Goal: Task Accomplishment & Management: Manage account settings

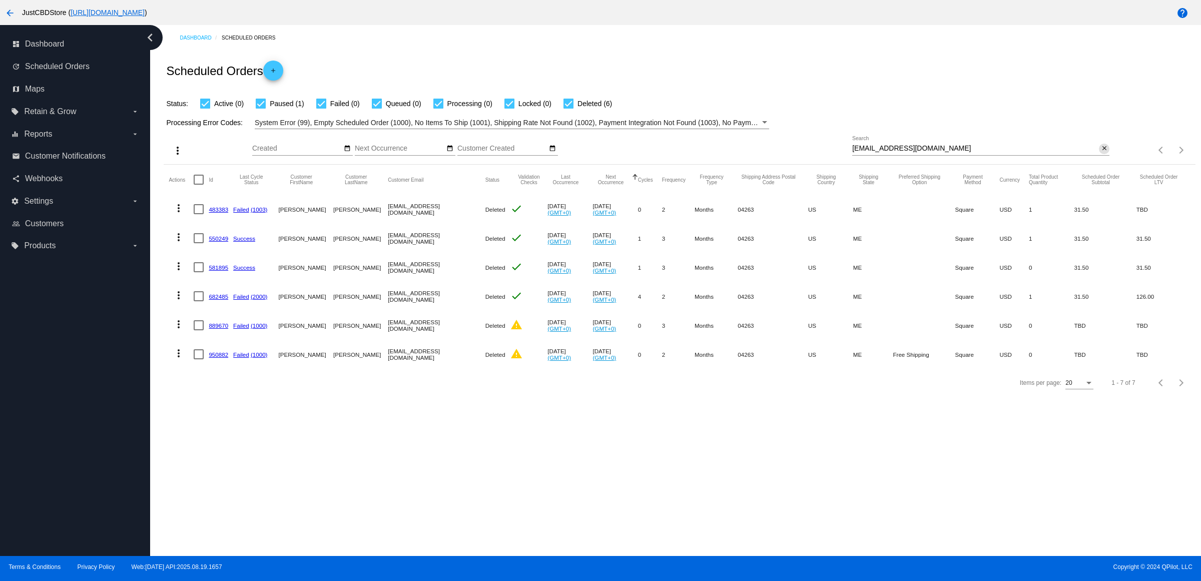
click at [1102, 153] on mat-icon "close" at bounding box center [1104, 149] width 7 height 8
click at [1102, 158] on mat-icon "search" at bounding box center [1104, 151] width 12 height 16
click at [1102, 153] on input "Search" at bounding box center [980, 149] width 257 height 8
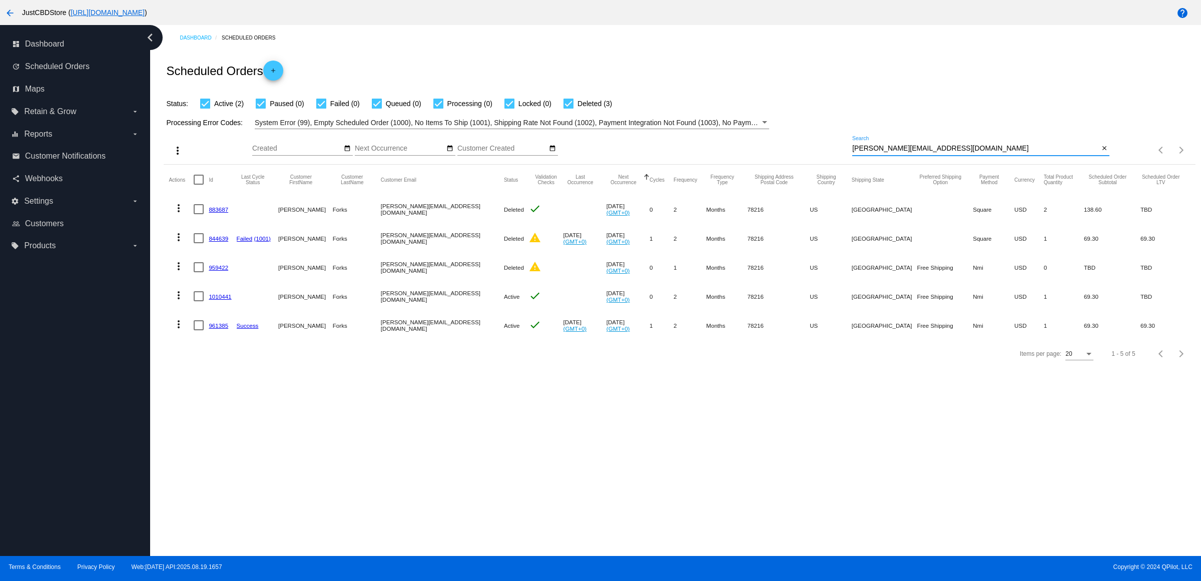
type input "[PERSON_NAME][EMAIL_ADDRESS][DOMAIN_NAME]"
click at [176, 301] on mat-icon "more_vert" at bounding box center [179, 295] width 12 height 12
click at [236, 441] on button "delete Delete" at bounding box center [222, 435] width 100 height 24
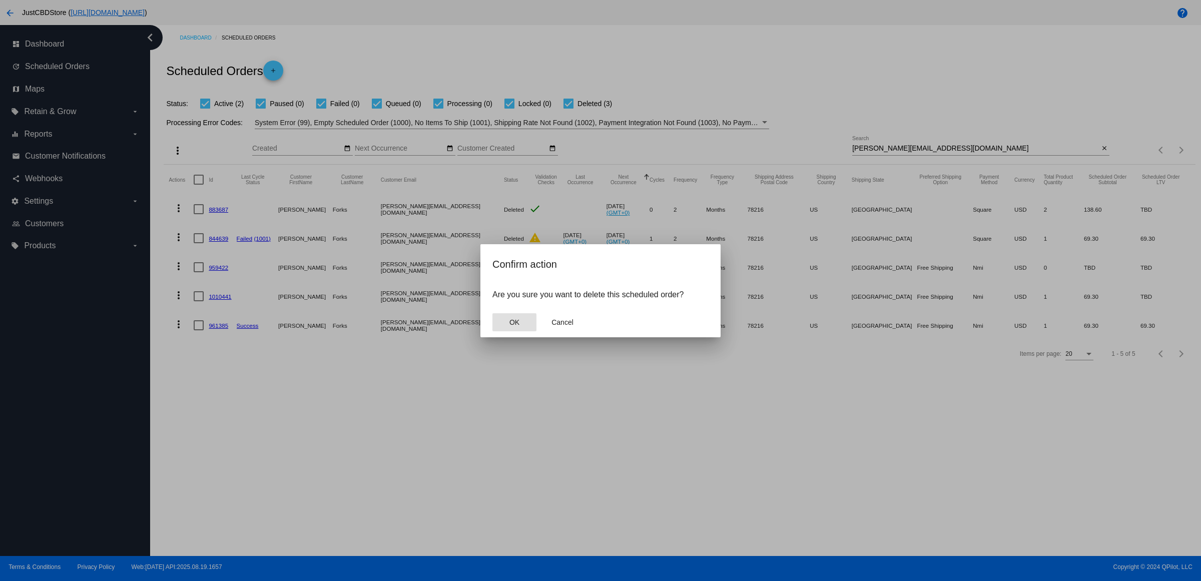
click at [504, 326] on button "OK" at bounding box center [515, 322] width 44 height 18
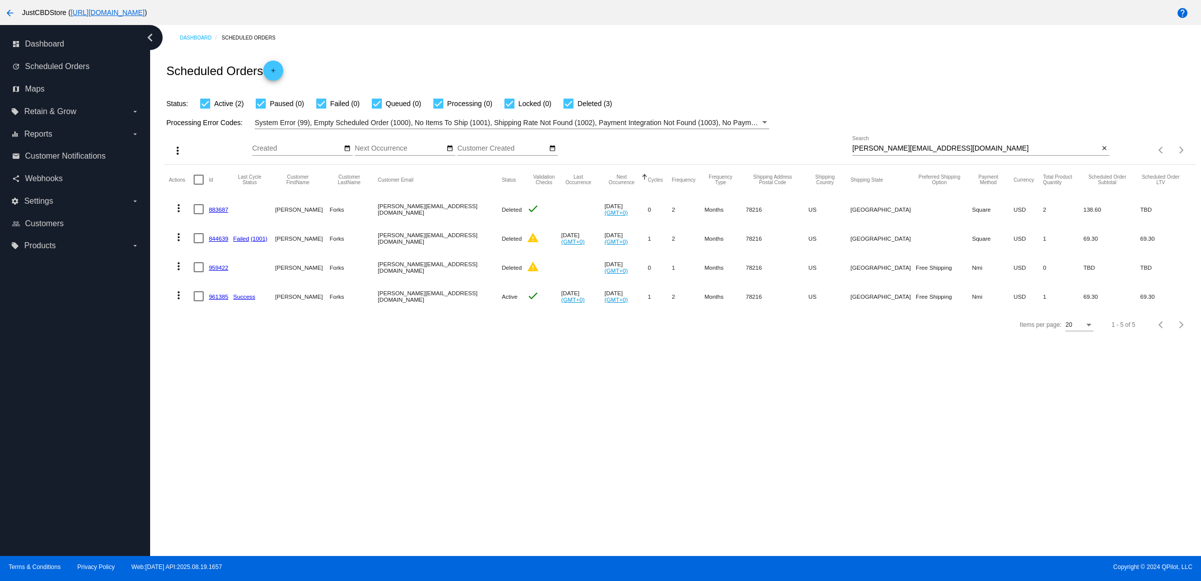
click at [226, 300] on link "961385" at bounding box center [219, 296] width 20 height 7
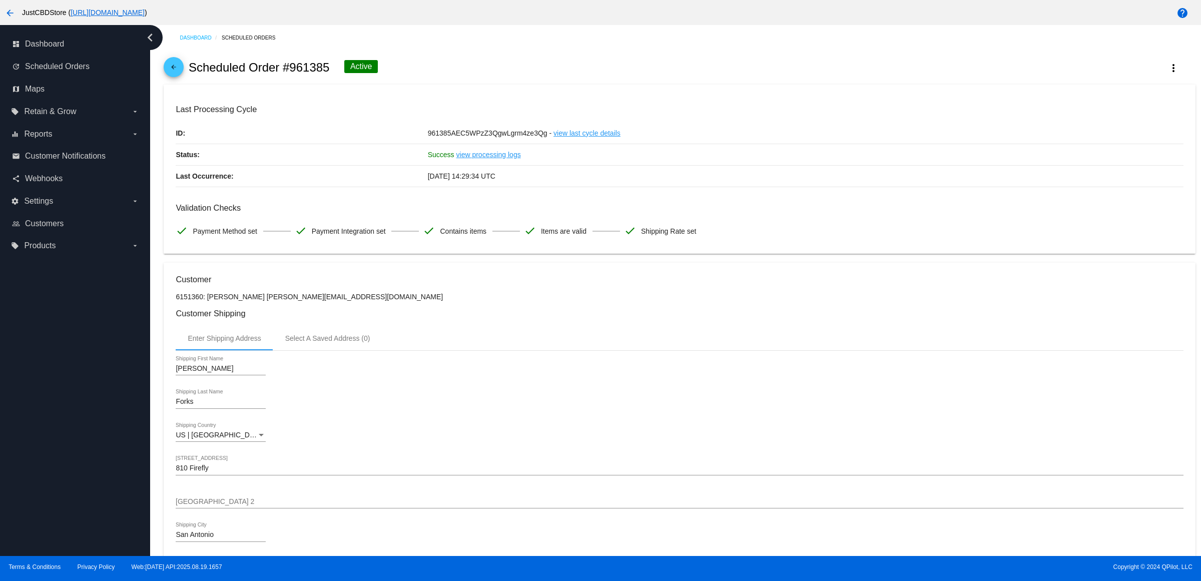
click at [180, 74] on mat-icon "arrow_back" at bounding box center [174, 70] width 12 height 12
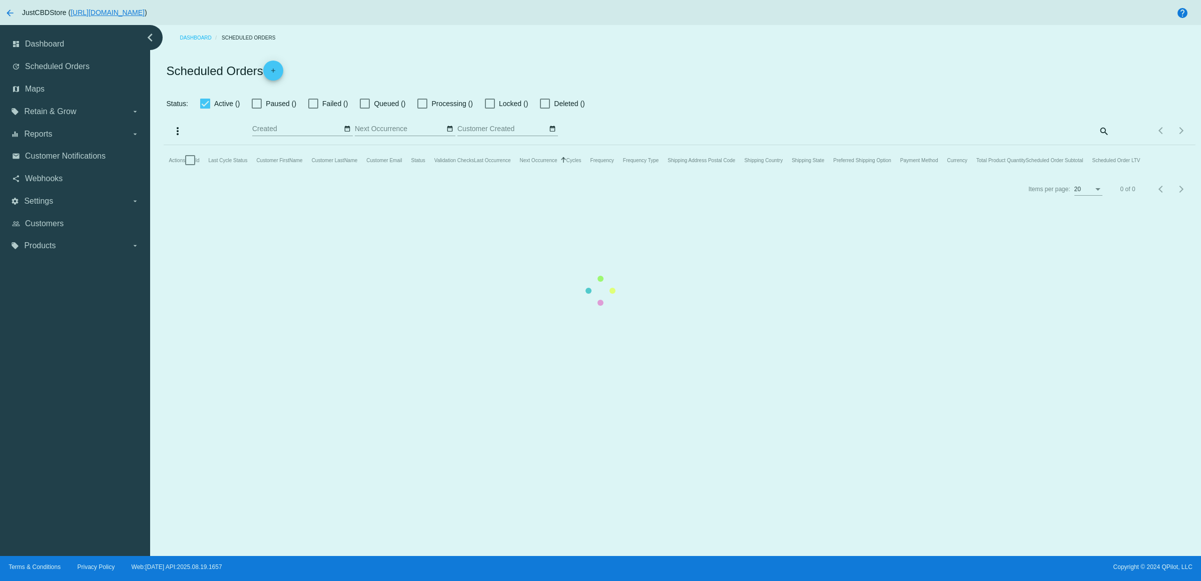
checkbox input "true"
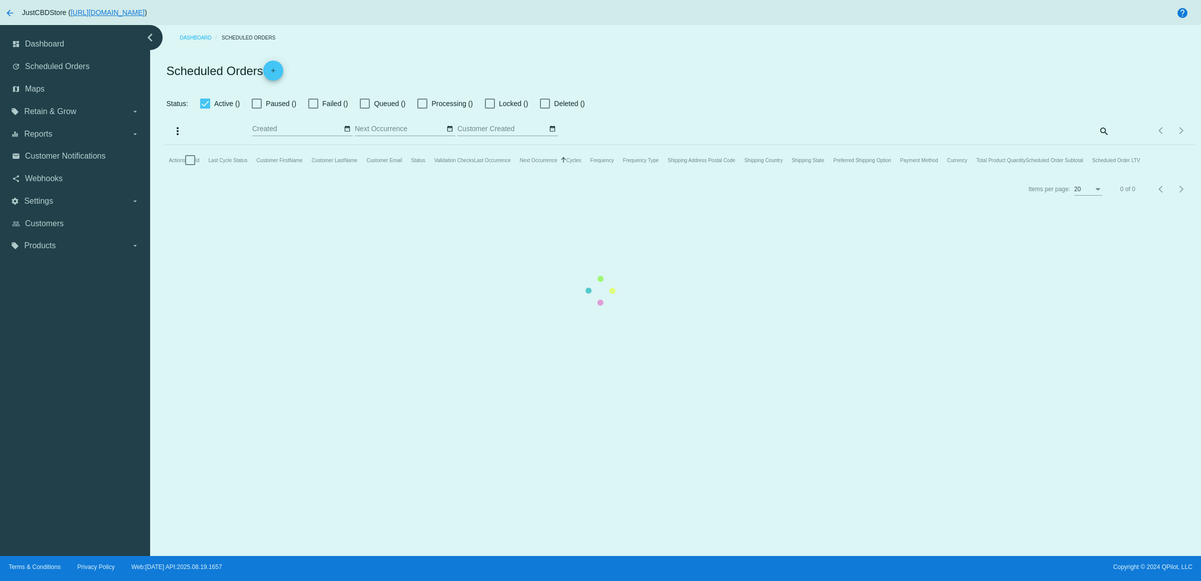
checkbox input "true"
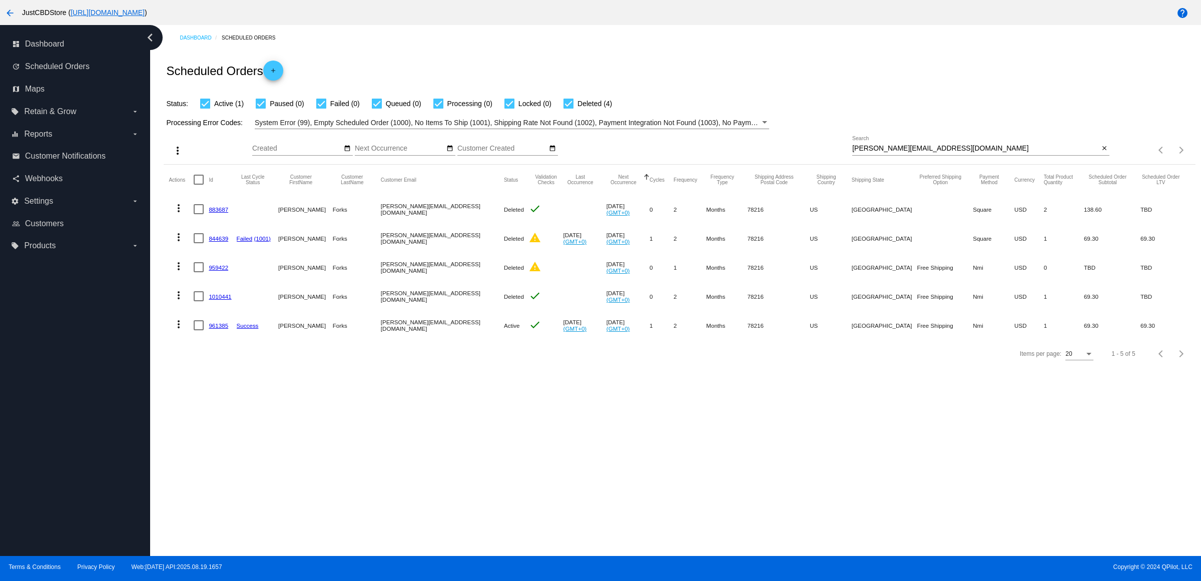
click at [181, 330] on mat-icon "more_vert" at bounding box center [179, 324] width 12 height 12
click at [233, 461] on button "delete Delete" at bounding box center [222, 464] width 100 height 24
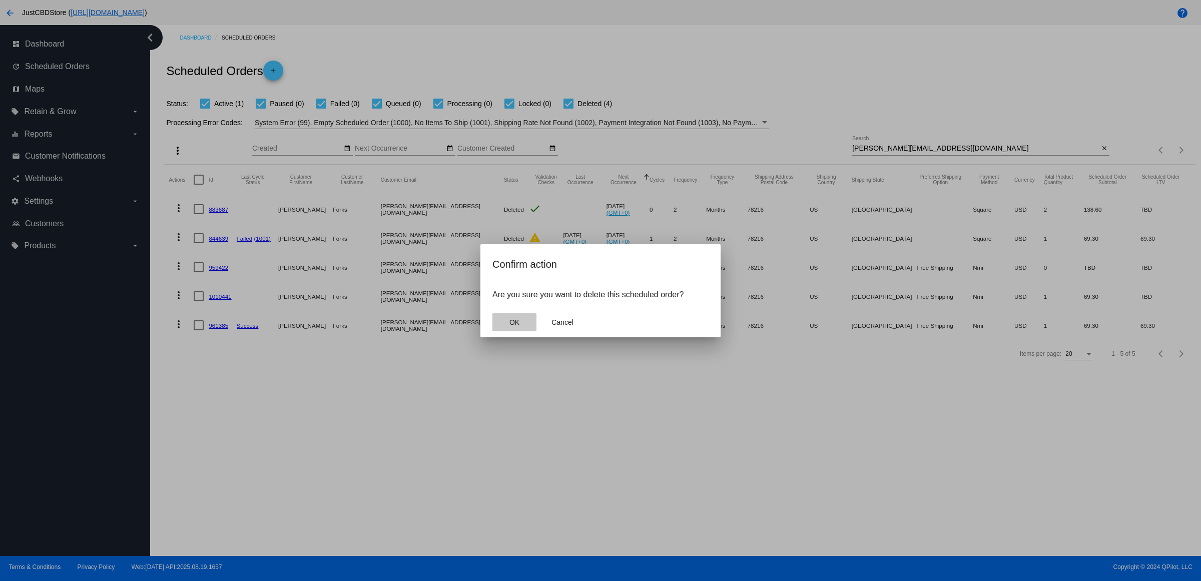
click at [515, 326] on span "OK" at bounding box center [515, 322] width 10 height 8
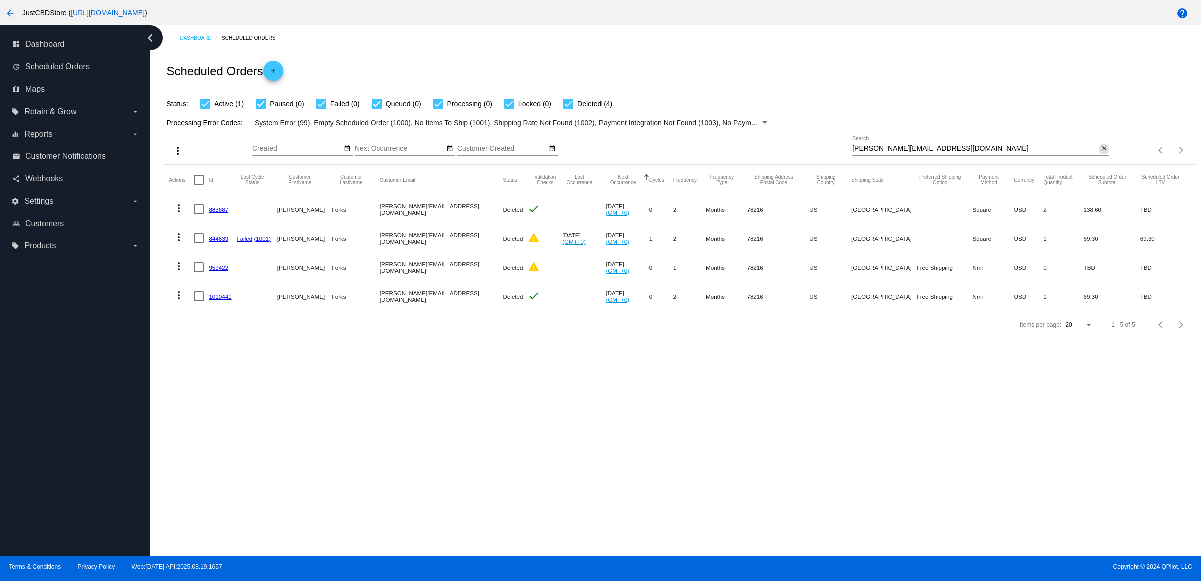
click at [1107, 154] on button "close" at bounding box center [1104, 149] width 11 height 11
click at [1107, 158] on mat-icon "search" at bounding box center [1104, 151] width 12 height 16
click at [1107, 153] on input "Search" at bounding box center [980, 149] width 257 height 8
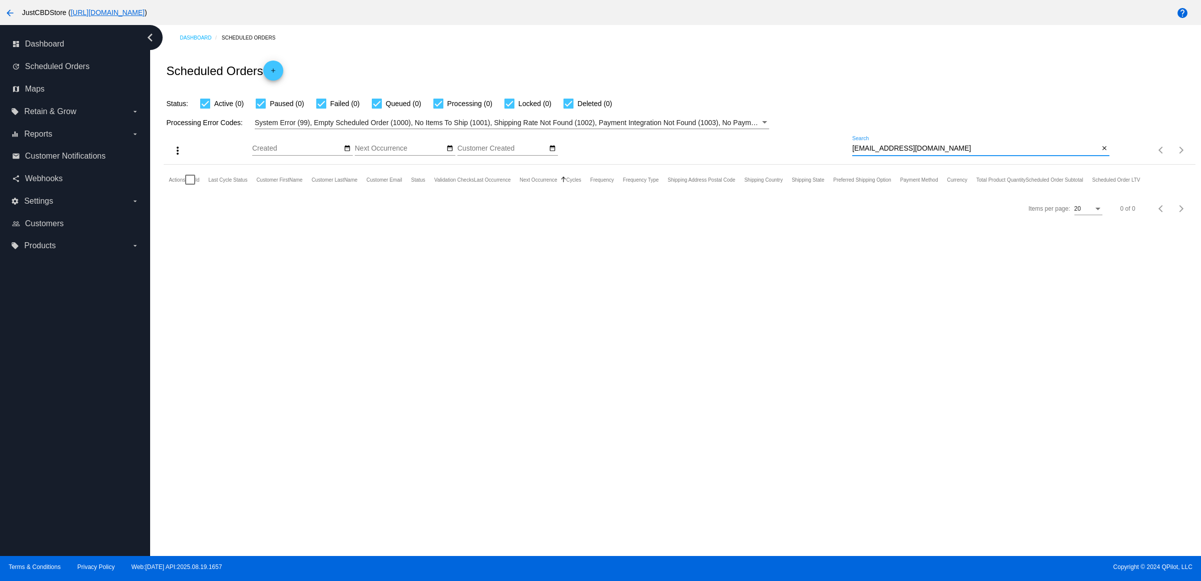
type input "[EMAIL_ADDRESS][DOMAIN_NAME]"
click at [1105, 153] on mat-icon "close" at bounding box center [1104, 149] width 7 height 8
click at [1105, 158] on mat-icon "search" at bounding box center [1104, 151] width 12 height 16
click at [1105, 153] on input "Search" at bounding box center [980, 149] width 257 height 8
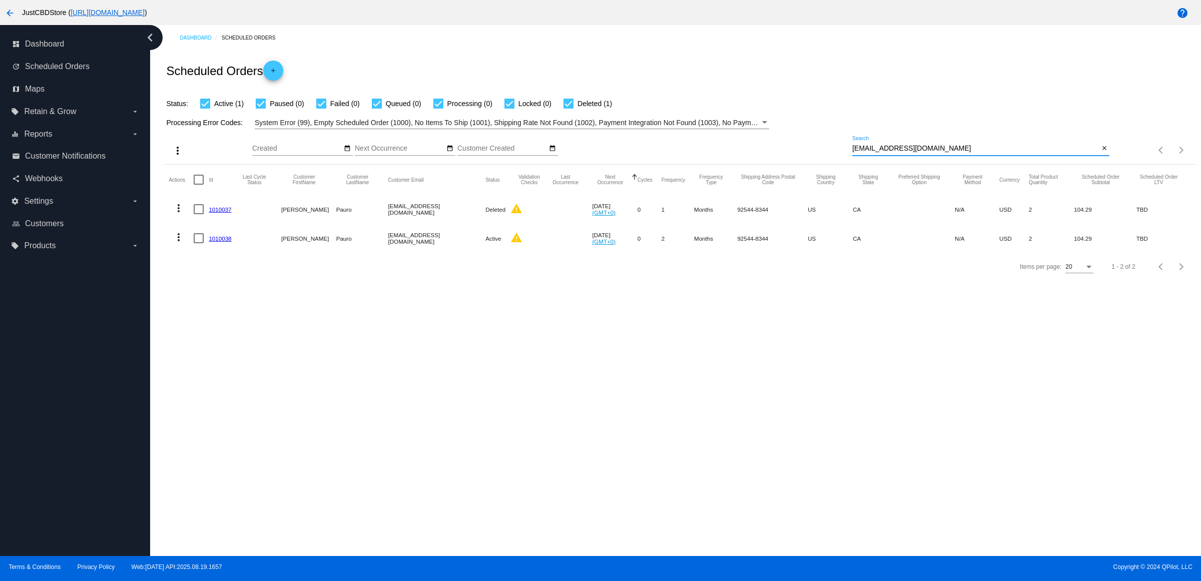
type input "[EMAIL_ADDRESS][DOMAIN_NAME]"
click at [230, 242] on link "1010038" at bounding box center [220, 238] width 23 height 7
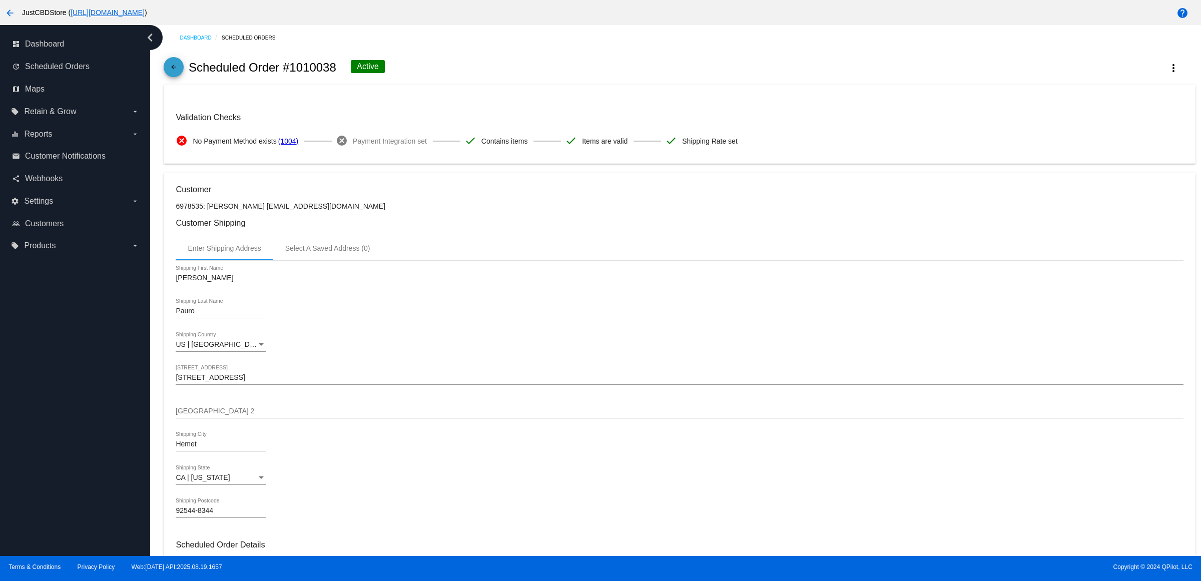
click at [180, 76] on mat-icon "arrow_back" at bounding box center [174, 70] width 12 height 12
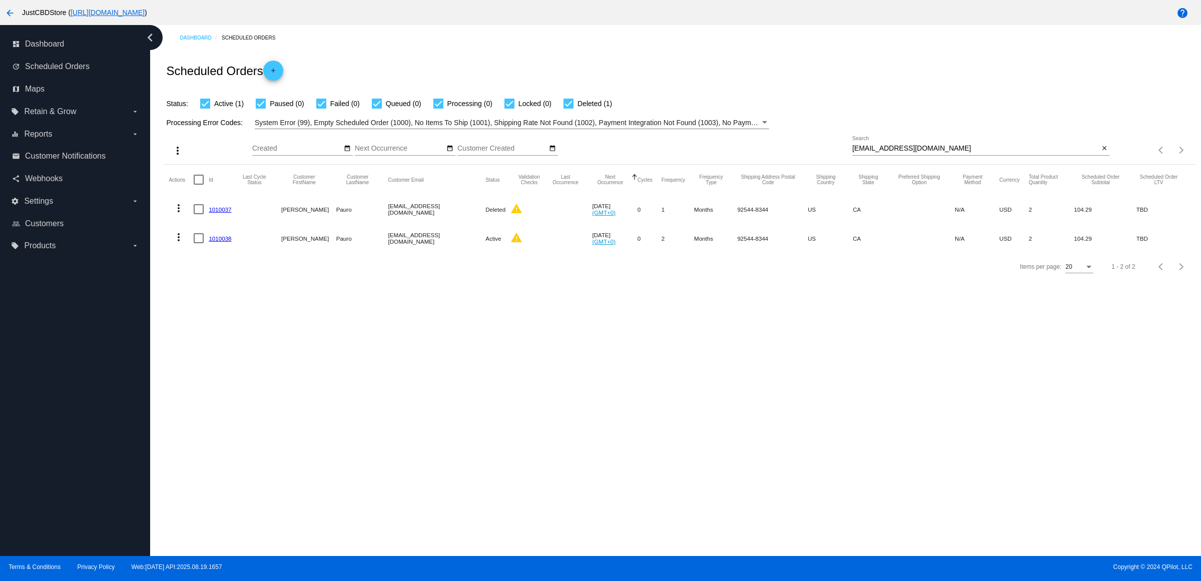
click at [231, 242] on link "1010038" at bounding box center [220, 238] width 23 height 7
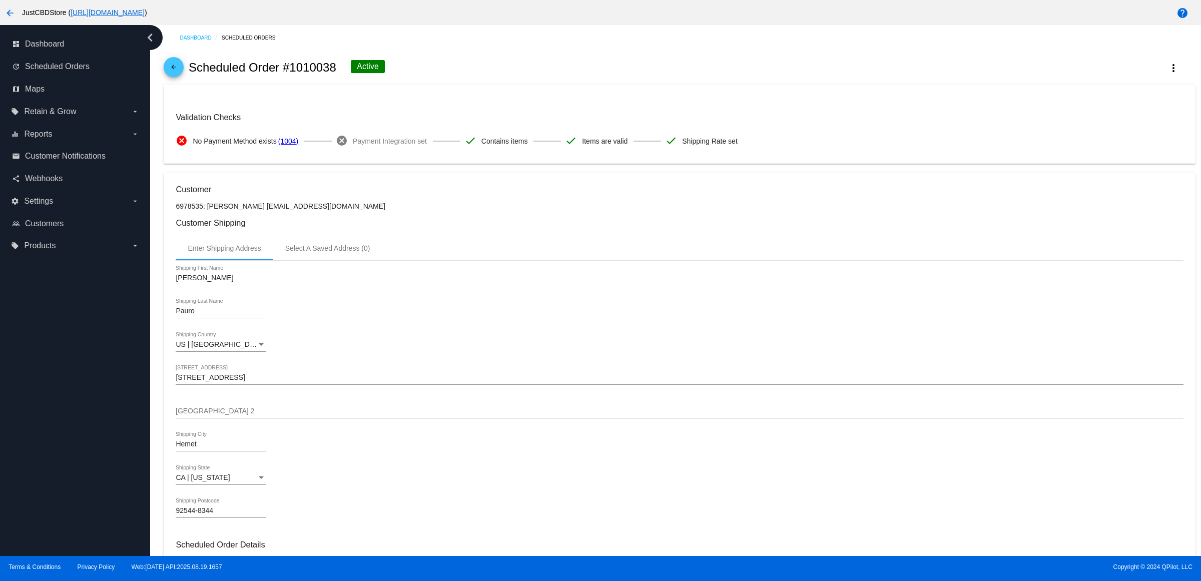
click at [178, 74] on mat-icon "arrow_back" at bounding box center [174, 70] width 12 height 12
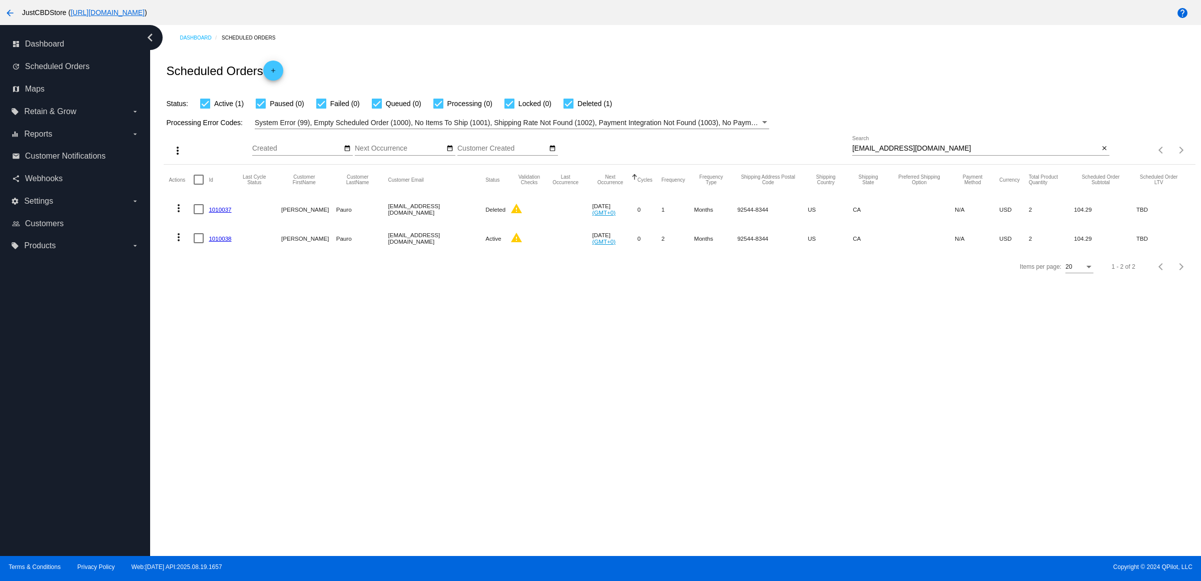
click at [230, 213] on link "1010037" at bounding box center [220, 209] width 23 height 7
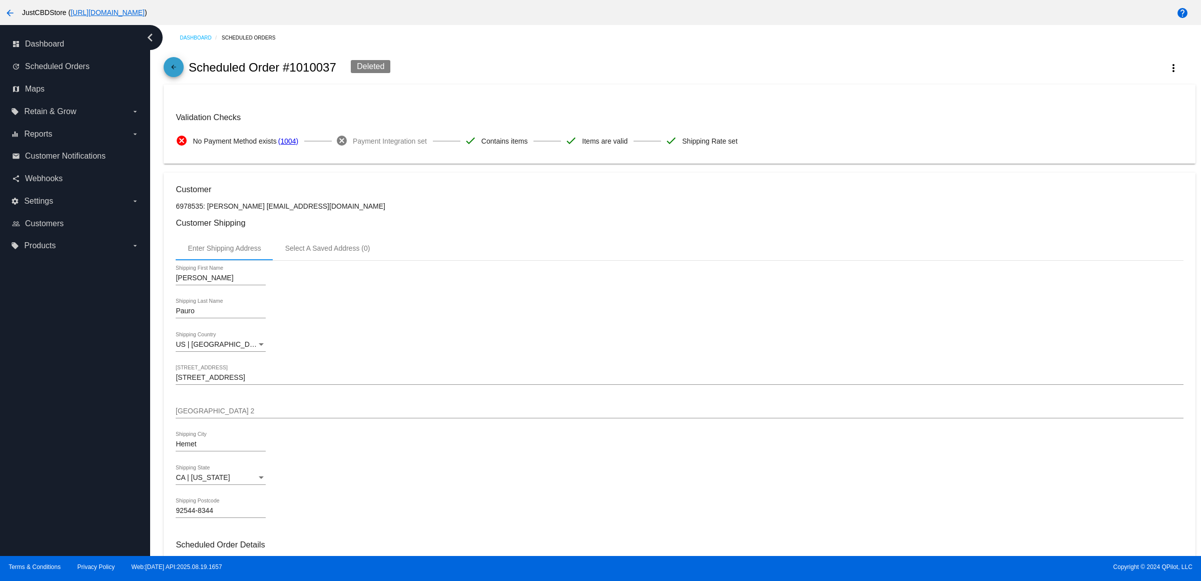
click at [171, 66] on span "arrow_back" at bounding box center [174, 69] width 12 height 25
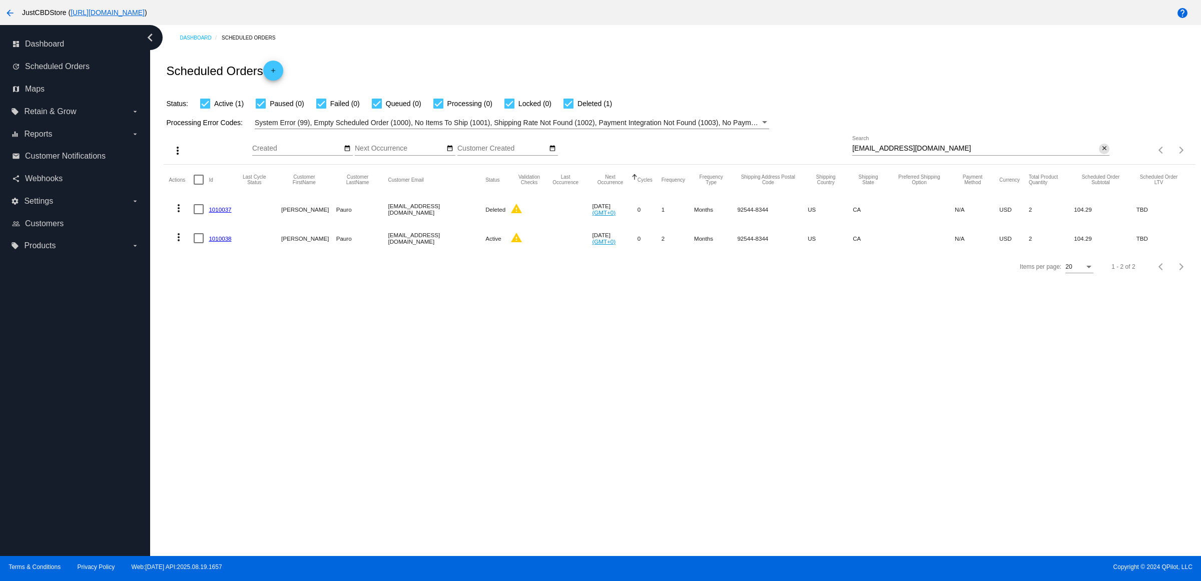
click at [1101, 153] on mat-icon "close" at bounding box center [1104, 149] width 7 height 8
click at [1101, 158] on mat-icon "search" at bounding box center [1104, 151] width 12 height 16
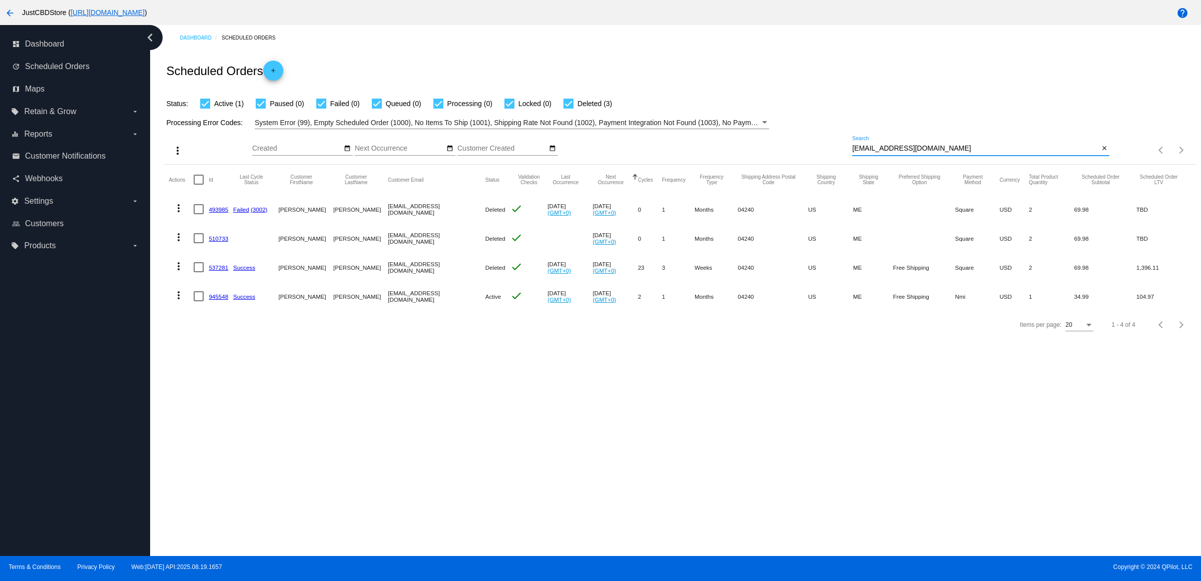
type input "[EMAIL_ADDRESS][DOMAIN_NAME]"
click at [226, 300] on link "945548" at bounding box center [219, 296] width 20 height 7
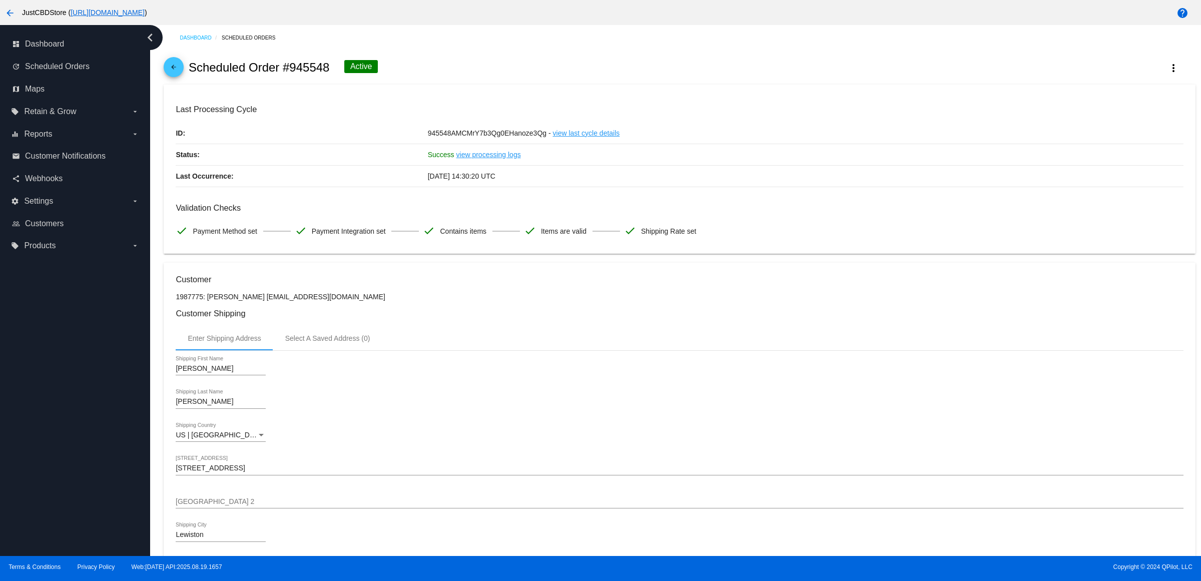
click at [176, 69] on span "arrow_back" at bounding box center [174, 69] width 12 height 25
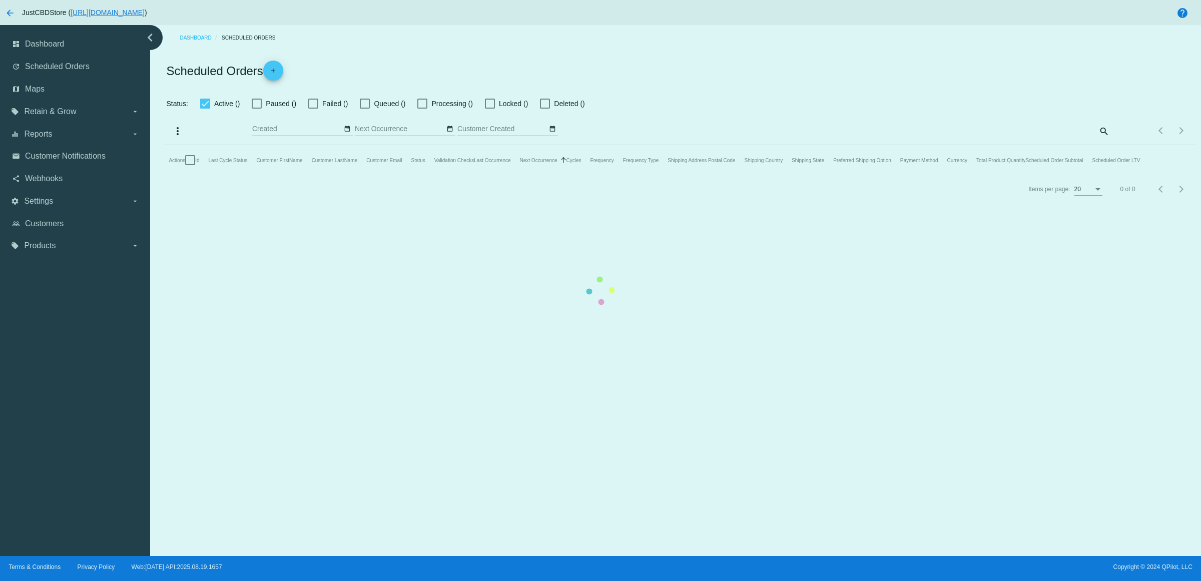
checkbox input "true"
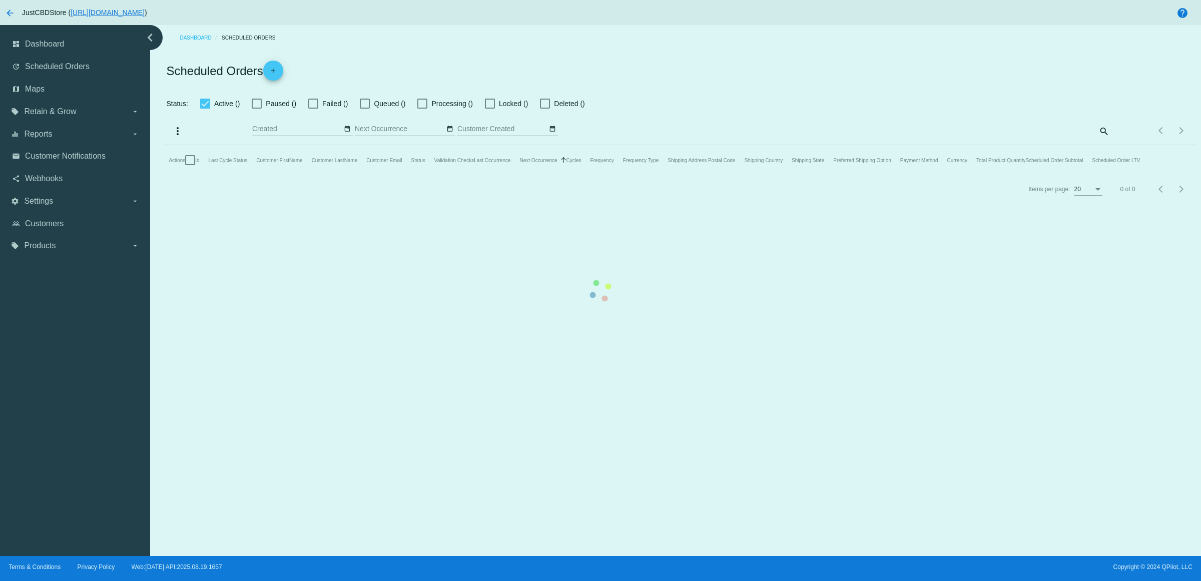
checkbox input "true"
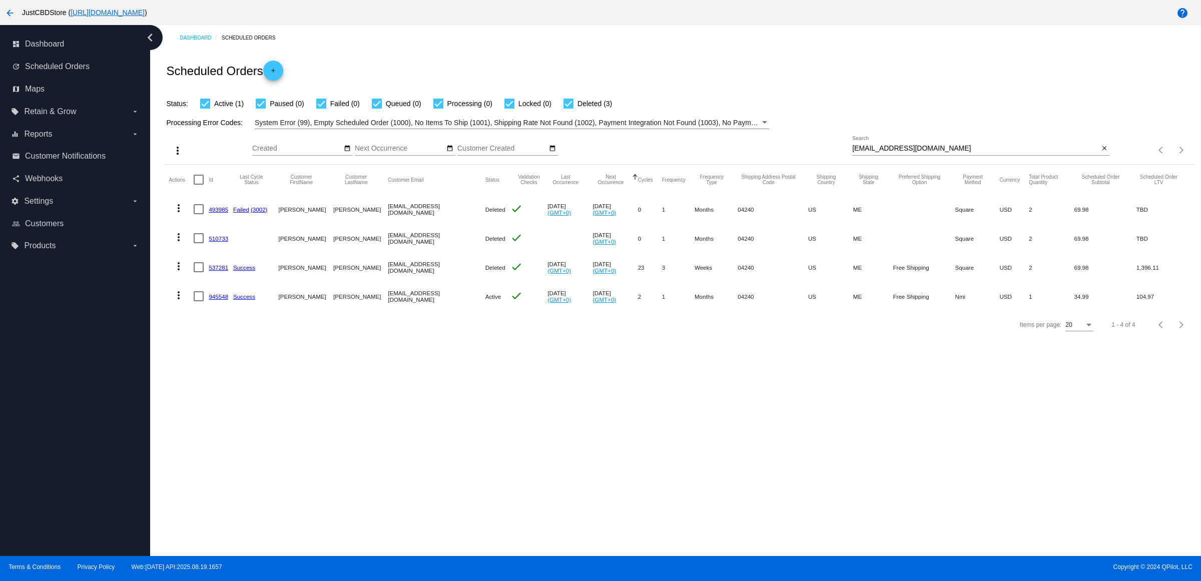
click at [183, 301] on mat-icon "more_vert" at bounding box center [179, 295] width 12 height 12
click at [237, 433] on button "delete Delete" at bounding box center [222, 435] width 100 height 24
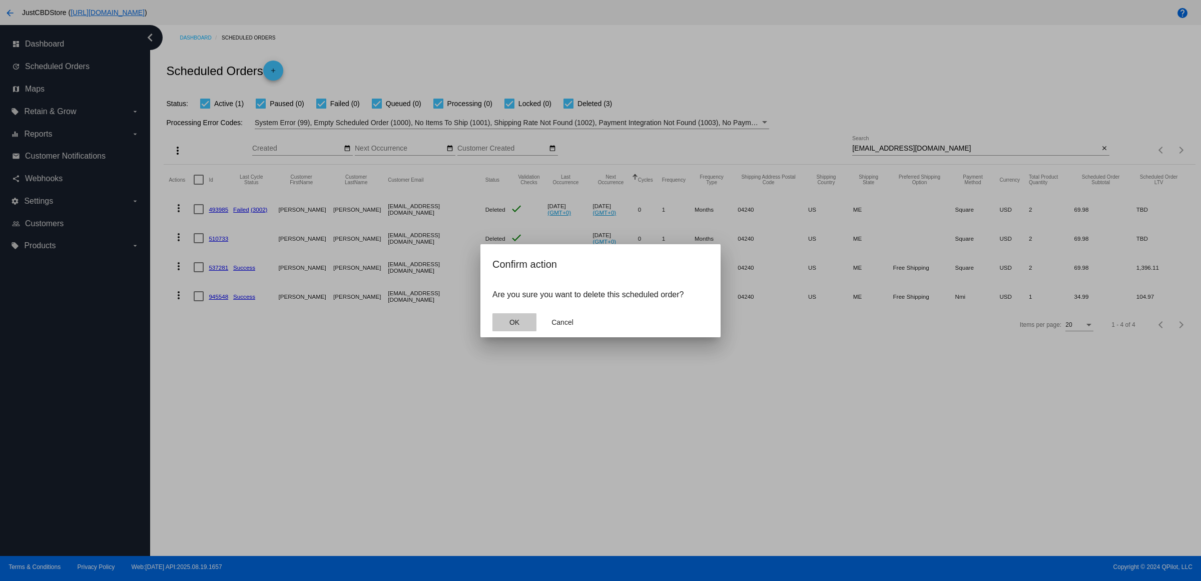
click at [511, 325] on button "OK" at bounding box center [515, 322] width 44 height 18
